Goal: Information Seeking & Learning: Find specific fact

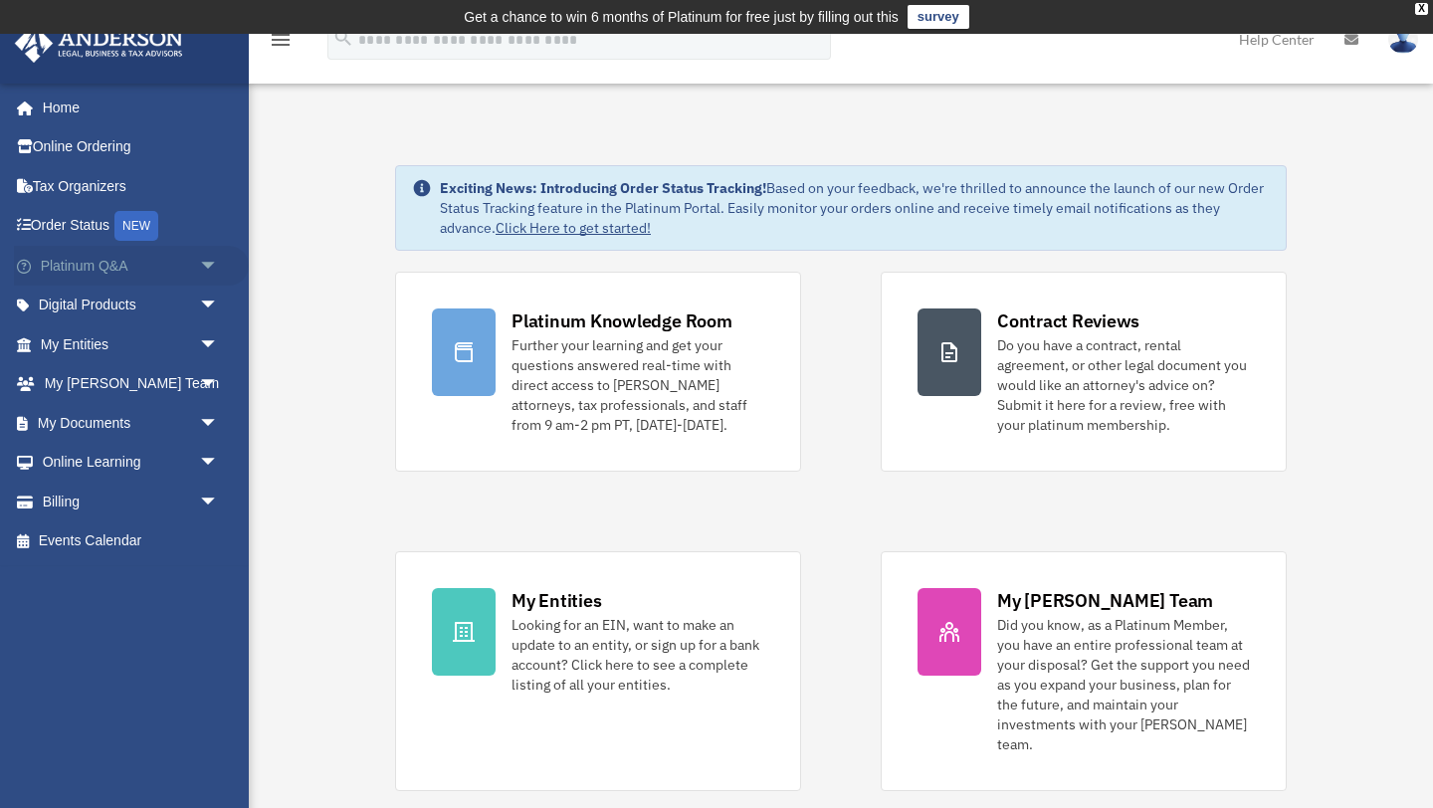
click at [210, 264] on span "arrow_drop_down" at bounding box center [219, 266] width 40 height 41
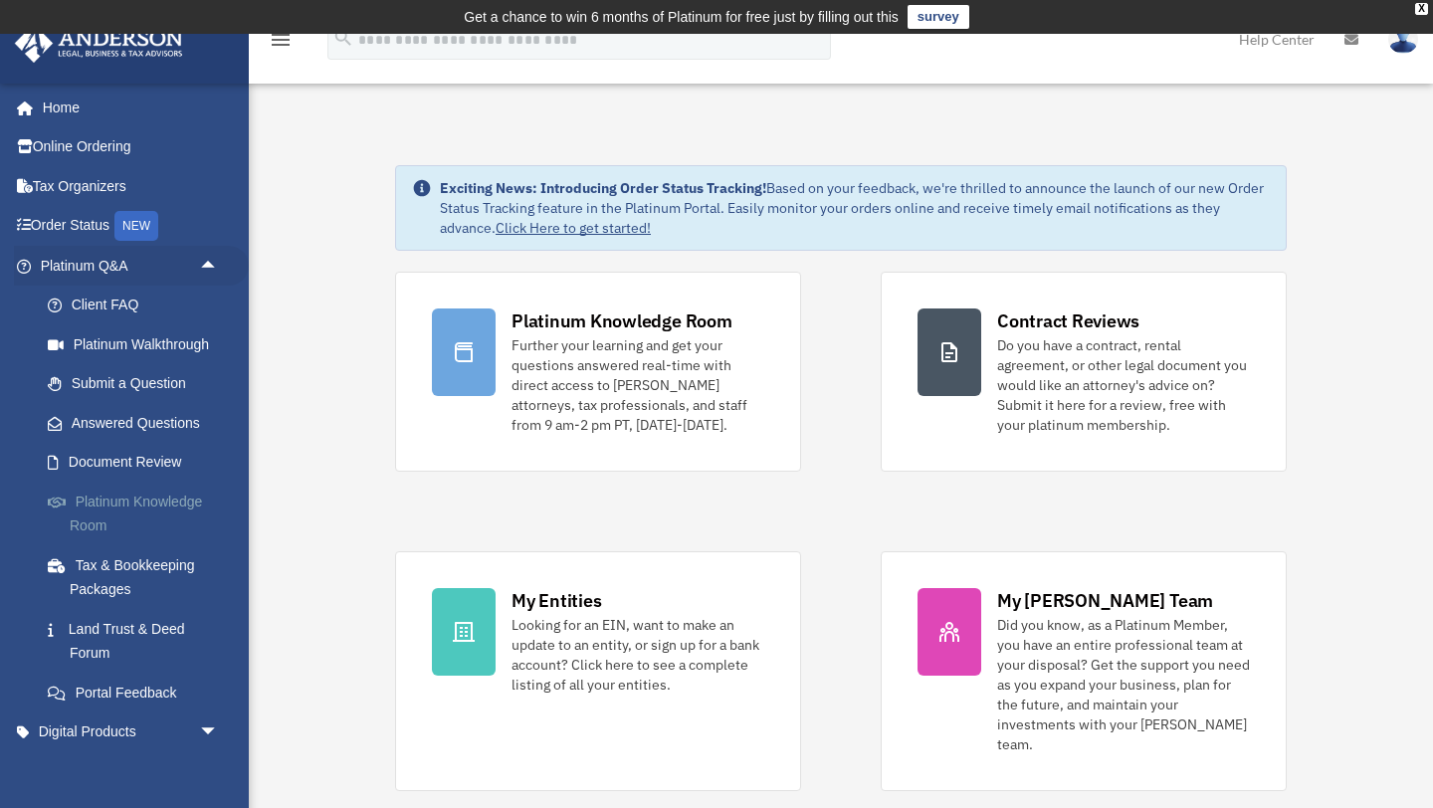
click at [100, 511] on link "Platinum Knowledge Room" at bounding box center [138, 514] width 221 height 64
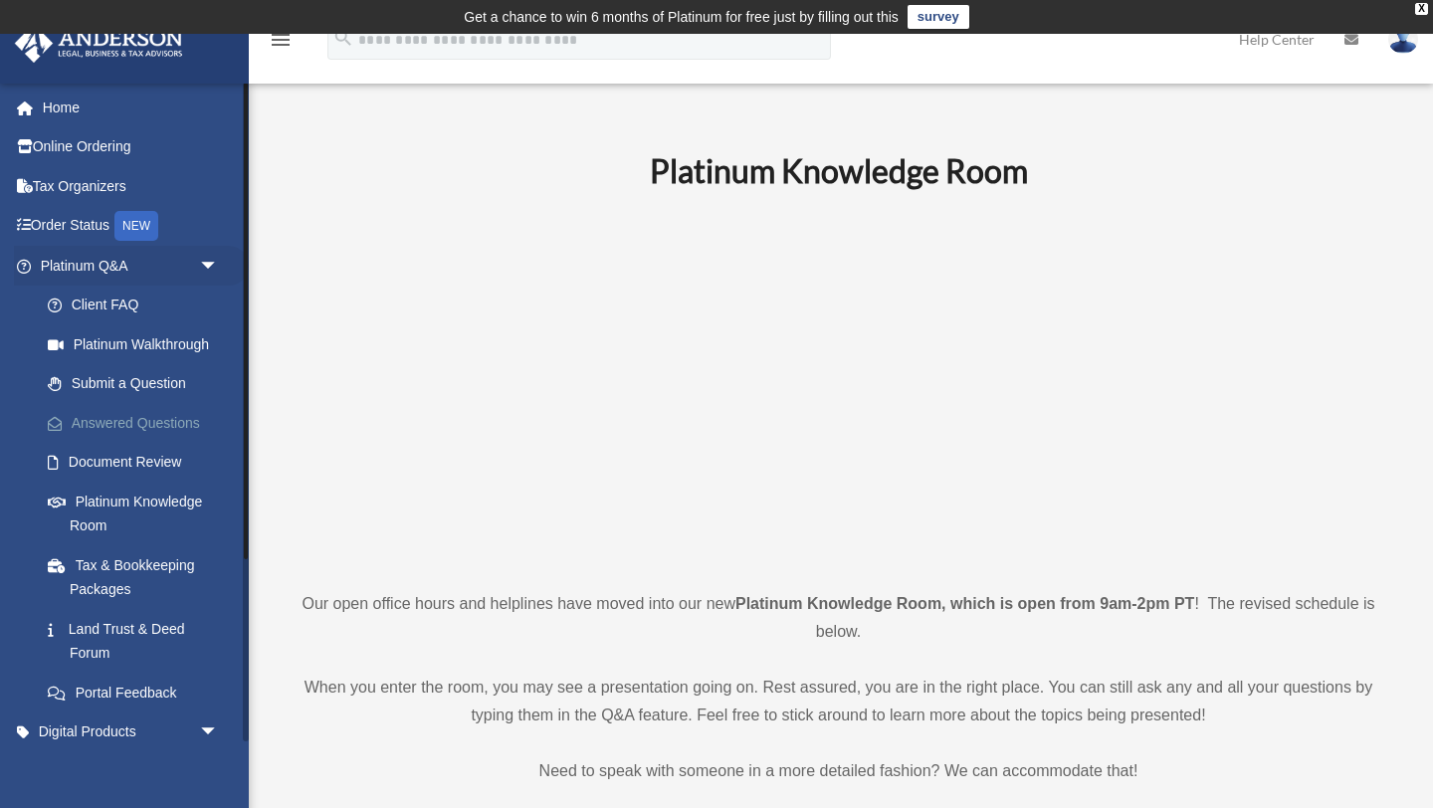
click at [149, 426] on link "Answered Questions" at bounding box center [138, 423] width 221 height 40
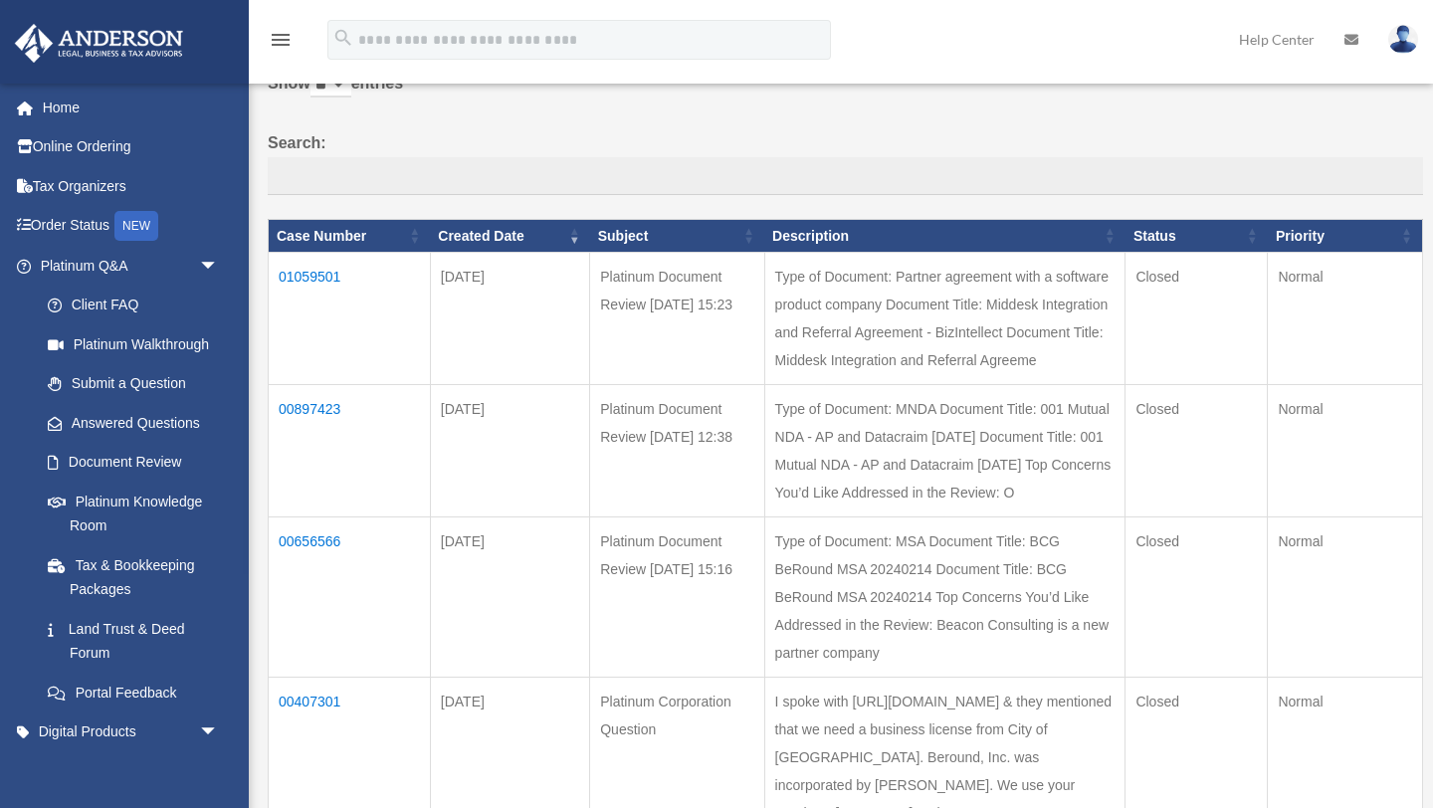
scroll to position [151, 0]
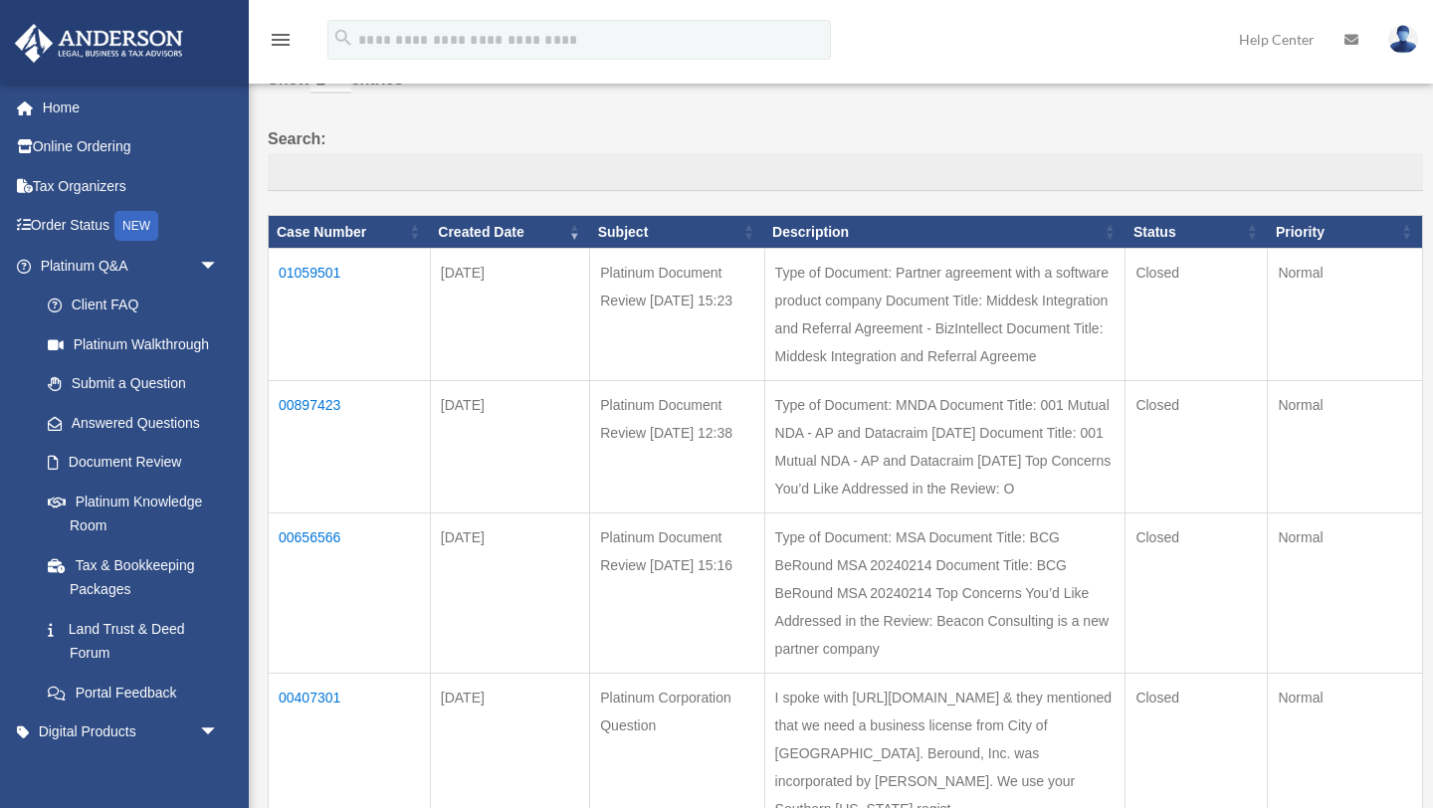
click at [301, 271] on td "01059501" at bounding box center [350, 315] width 162 height 132
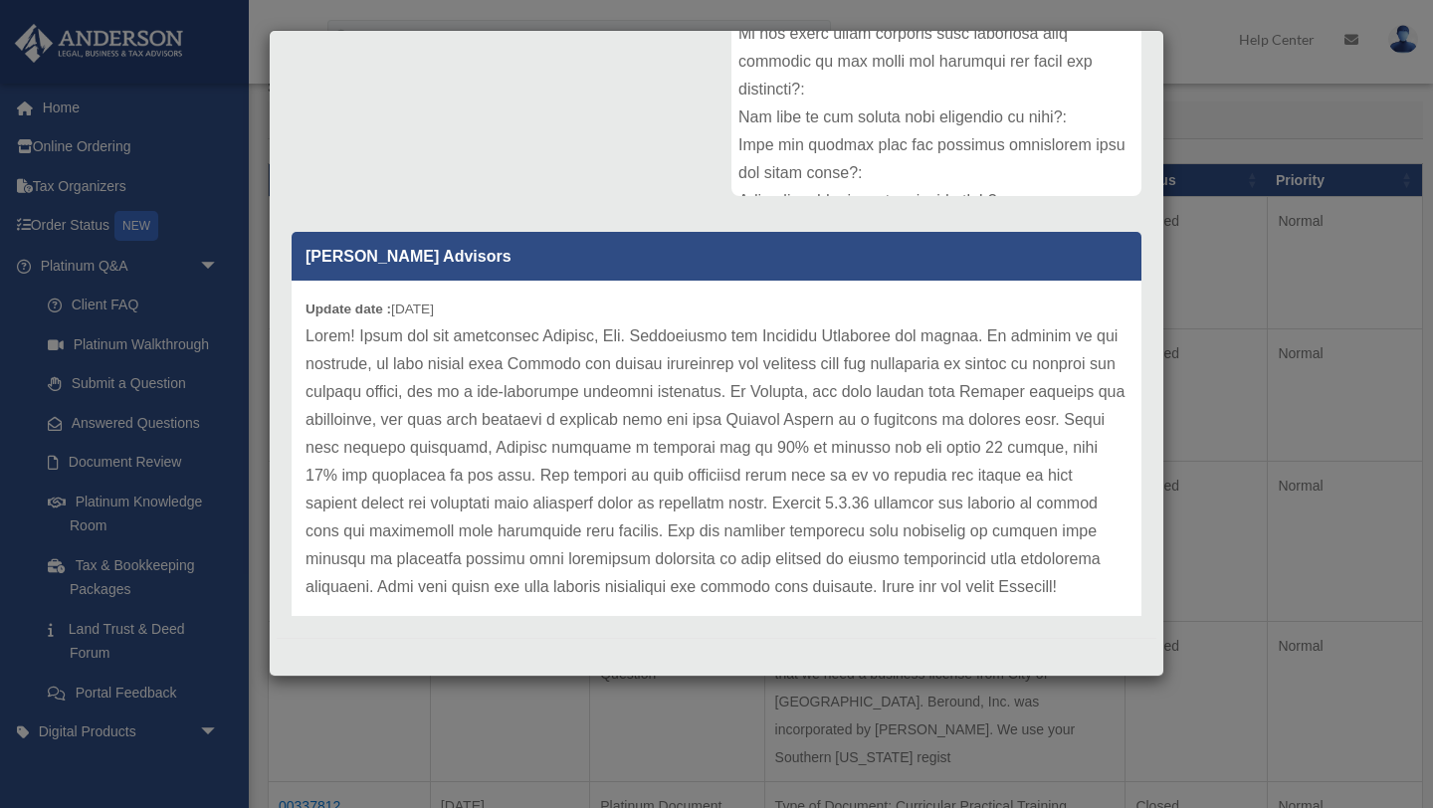
scroll to position [27, 0]
